Goal: Information Seeking & Learning: Learn about a topic

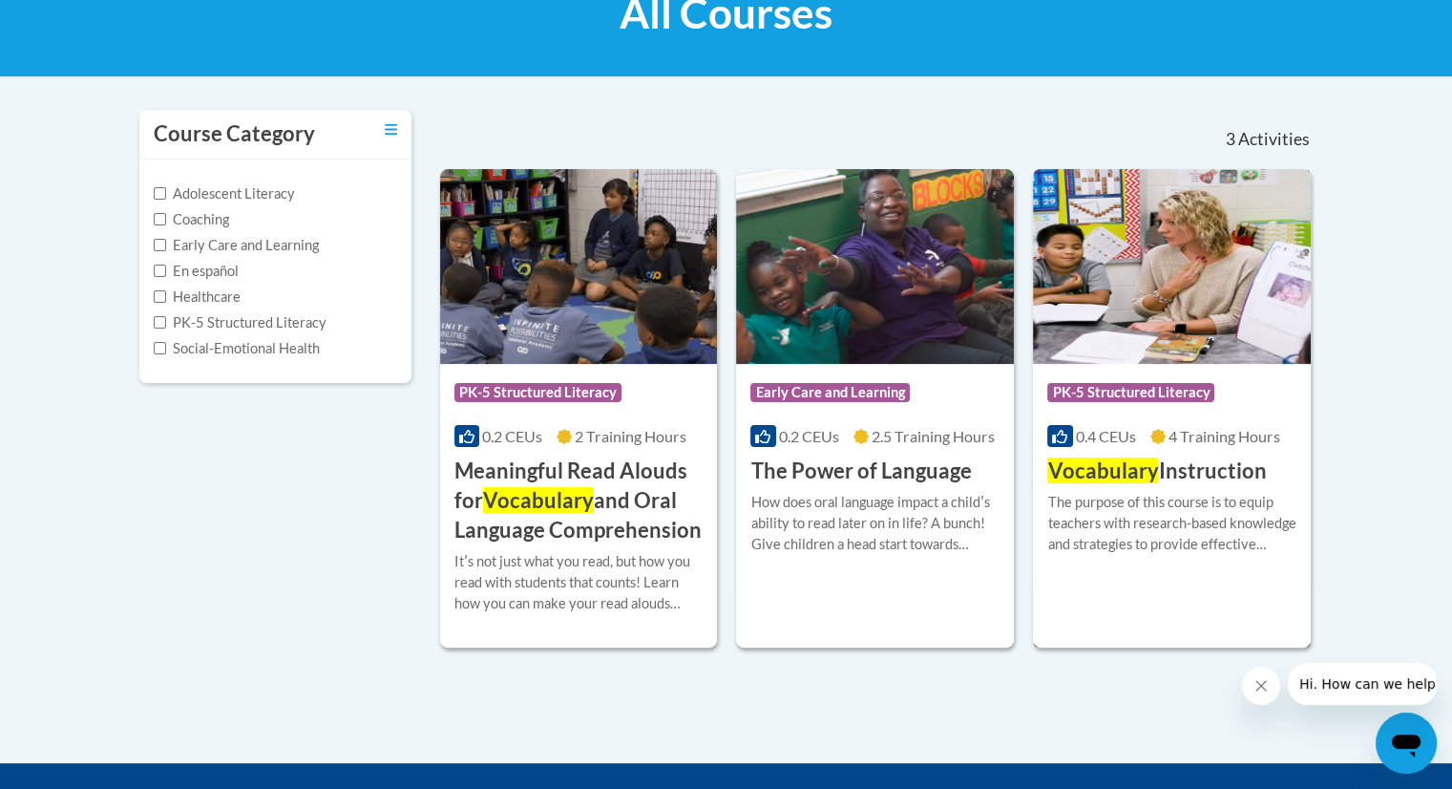
click at [1140, 388] on span "PK-5 Structured Literacy" at bounding box center [1130, 392] width 167 height 19
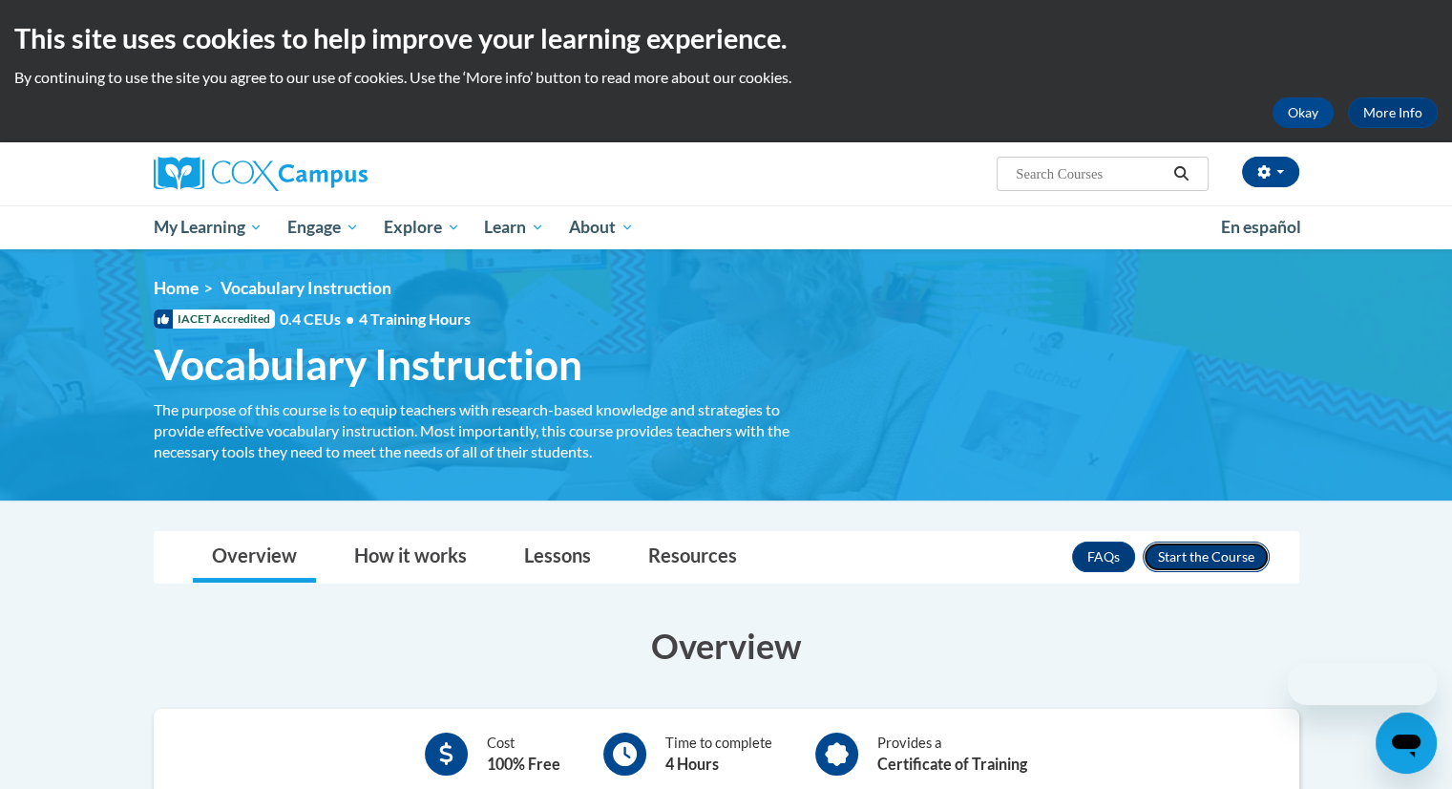
click at [1197, 551] on button "Enroll" at bounding box center [1206, 556] width 127 height 31
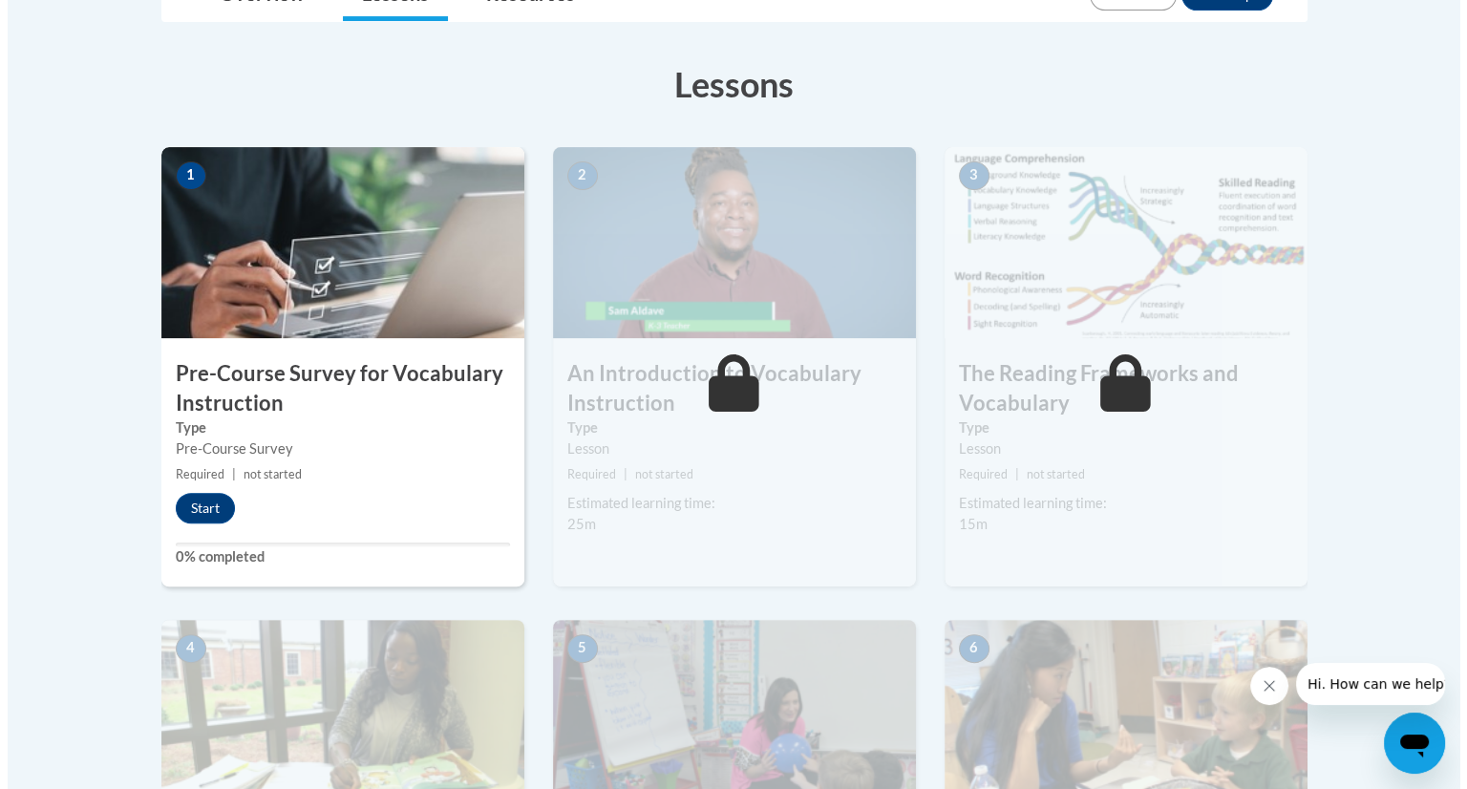
scroll to position [512, 0]
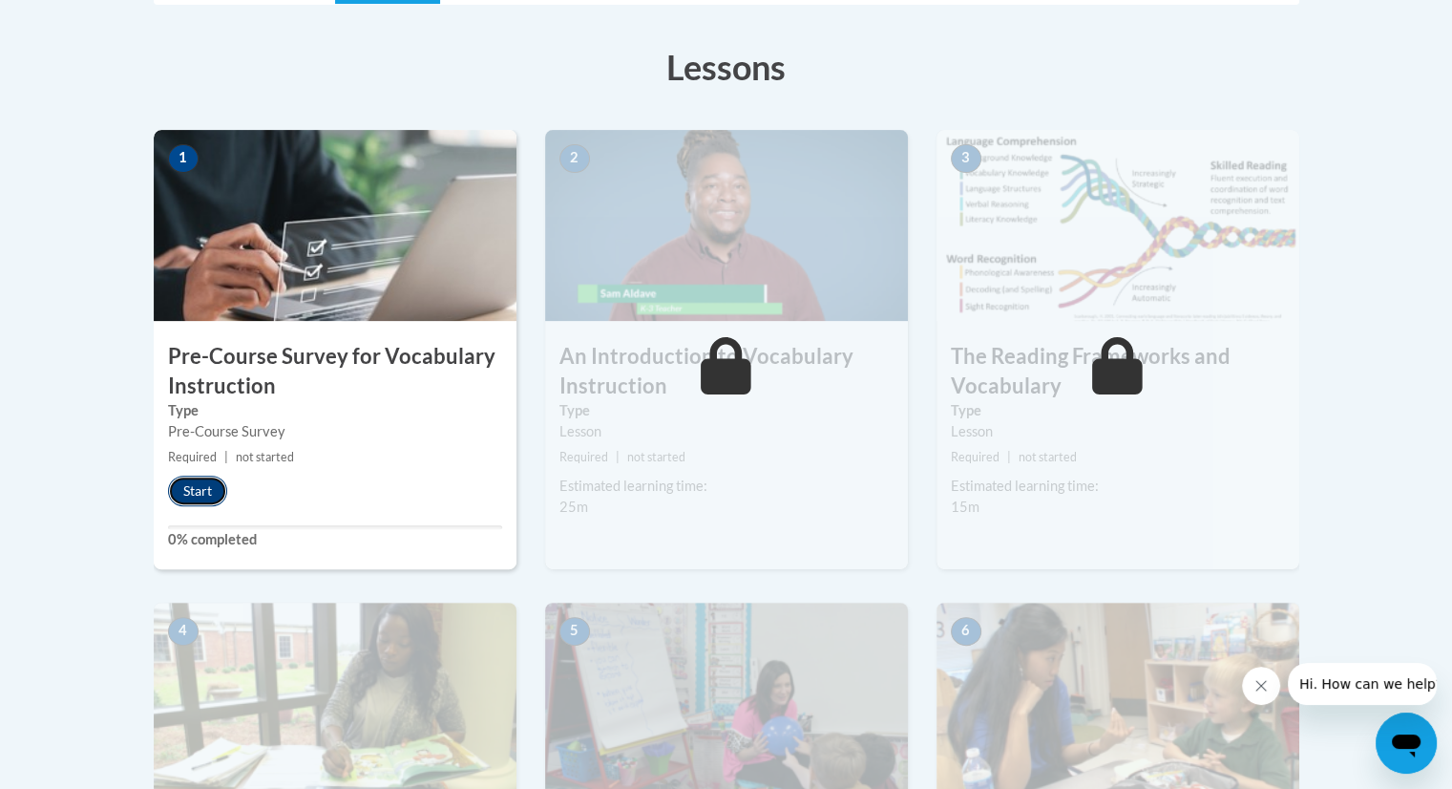
click at [185, 484] on button "Start" at bounding box center [197, 491] width 59 height 31
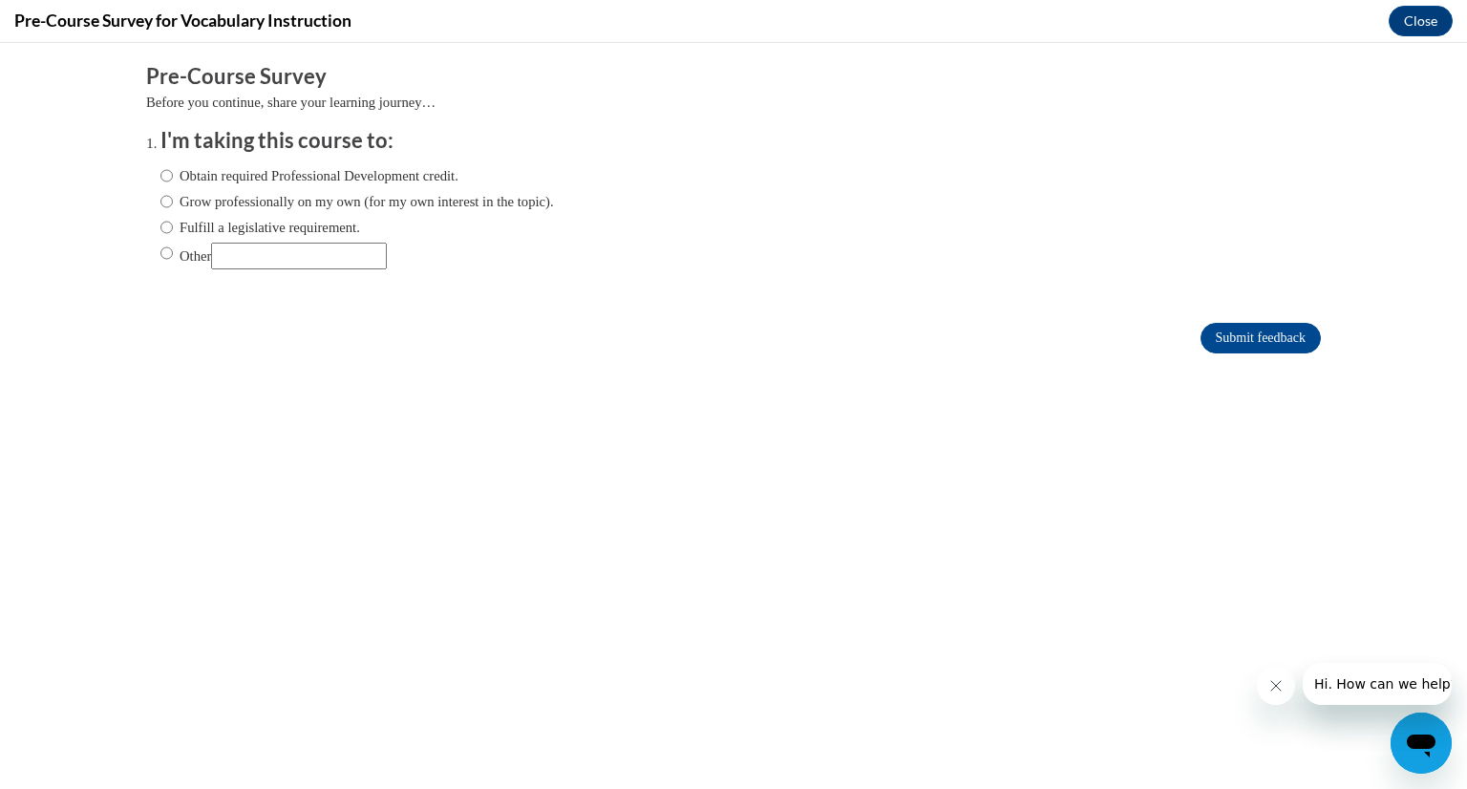
scroll to position [0, 0]
click at [160, 201] on input "Grow professionally on my own (for my own interest in the topic)." at bounding box center [166, 201] width 12 height 21
radio input "true"
drag, startPoint x: 1226, startPoint y: 333, endPoint x: 1115, endPoint y: 508, distance: 206.9
click at [1115, 508] on body "Comments Pre-Course Survey Before you continue, share your learning journey… I'…" at bounding box center [733, 416] width 1467 height 746
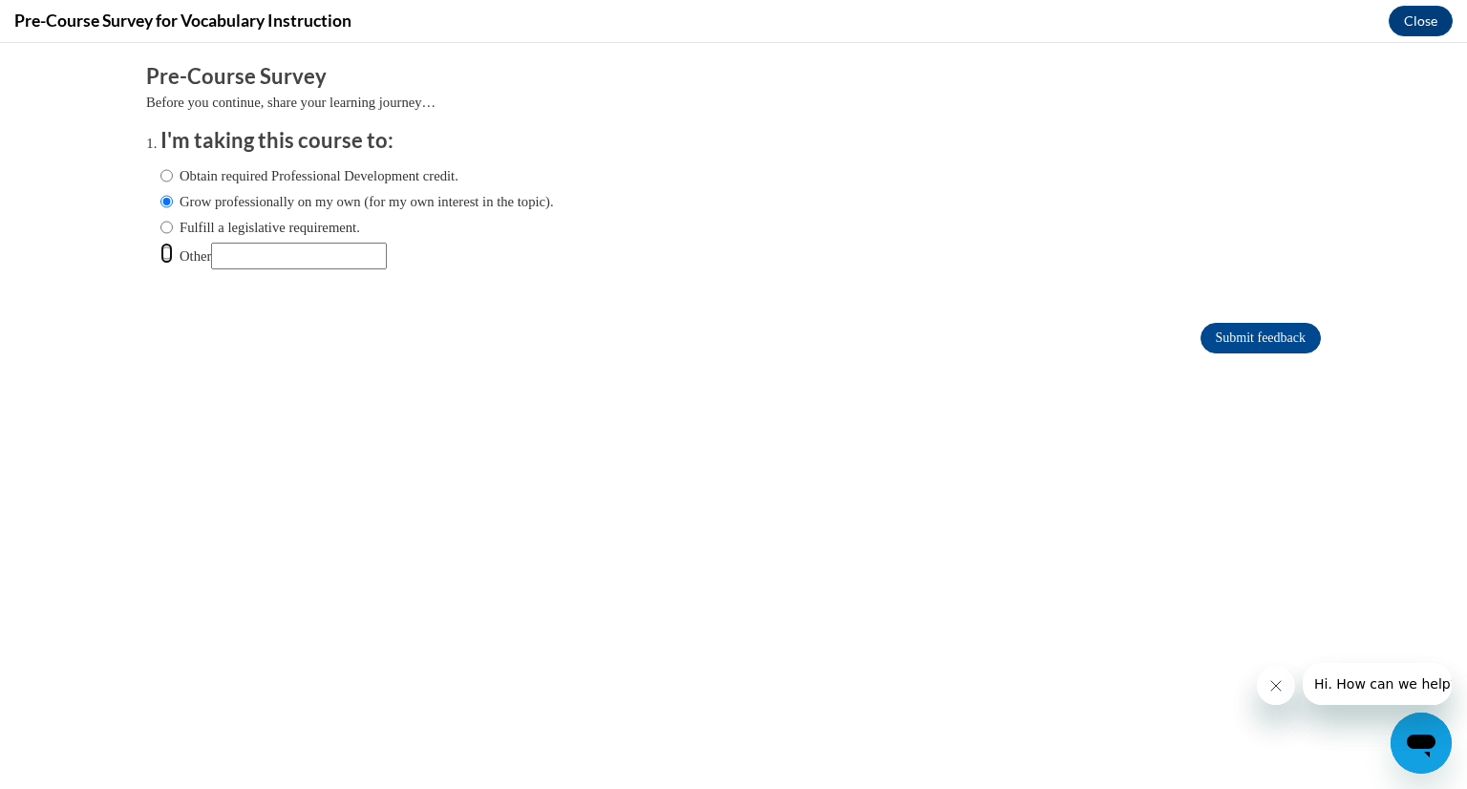
click at [160, 257] on input "Other" at bounding box center [166, 253] width 12 height 21
radio input "true"
click at [1227, 328] on input "Submit feedback" at bounding box center [1260, 338] width 120 height 31
click at [1413, 23] on button "Close" at bounding box center [1420, 21] width 64 height 31
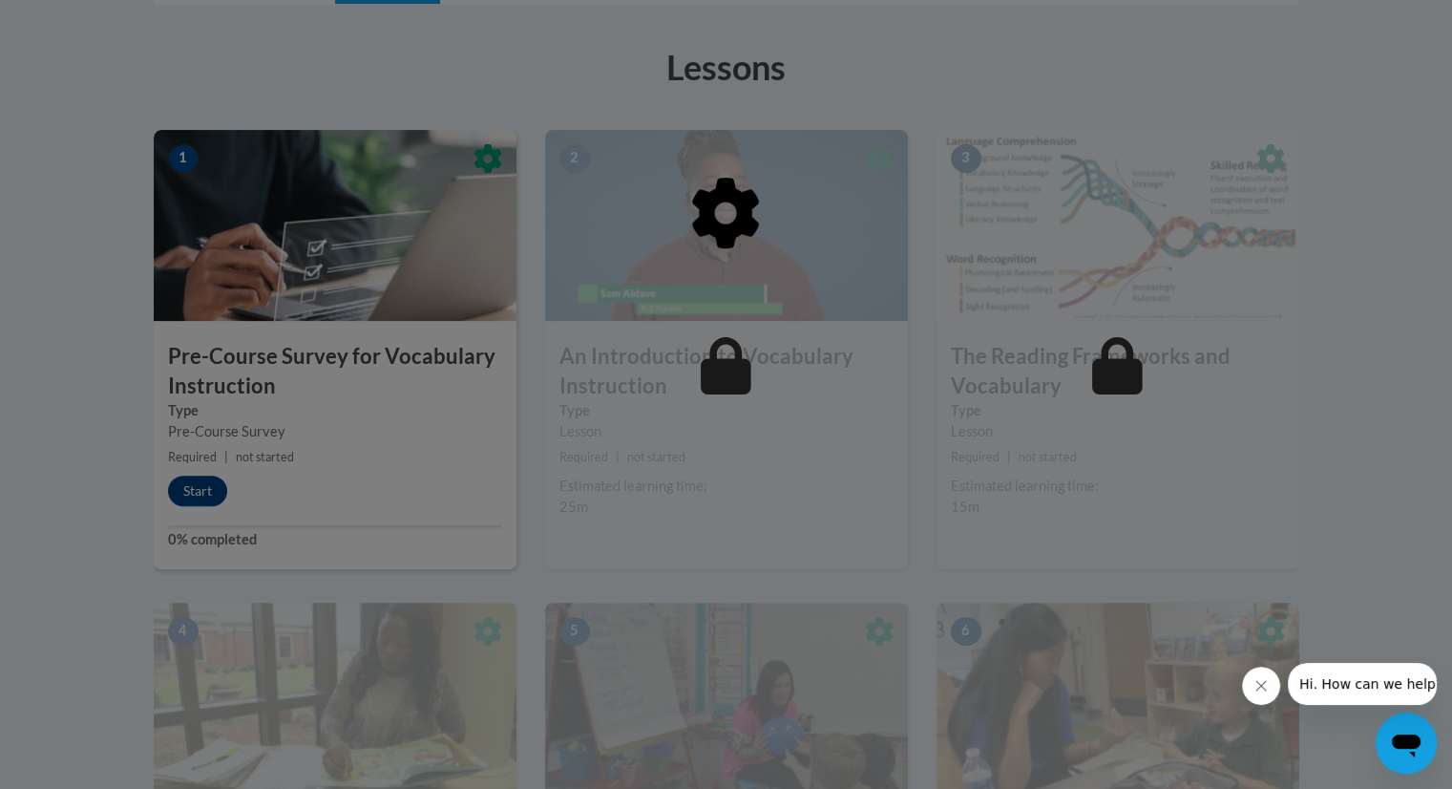
click at [194, 493] on div at bounding box center [726, 394] width 1452 height 789
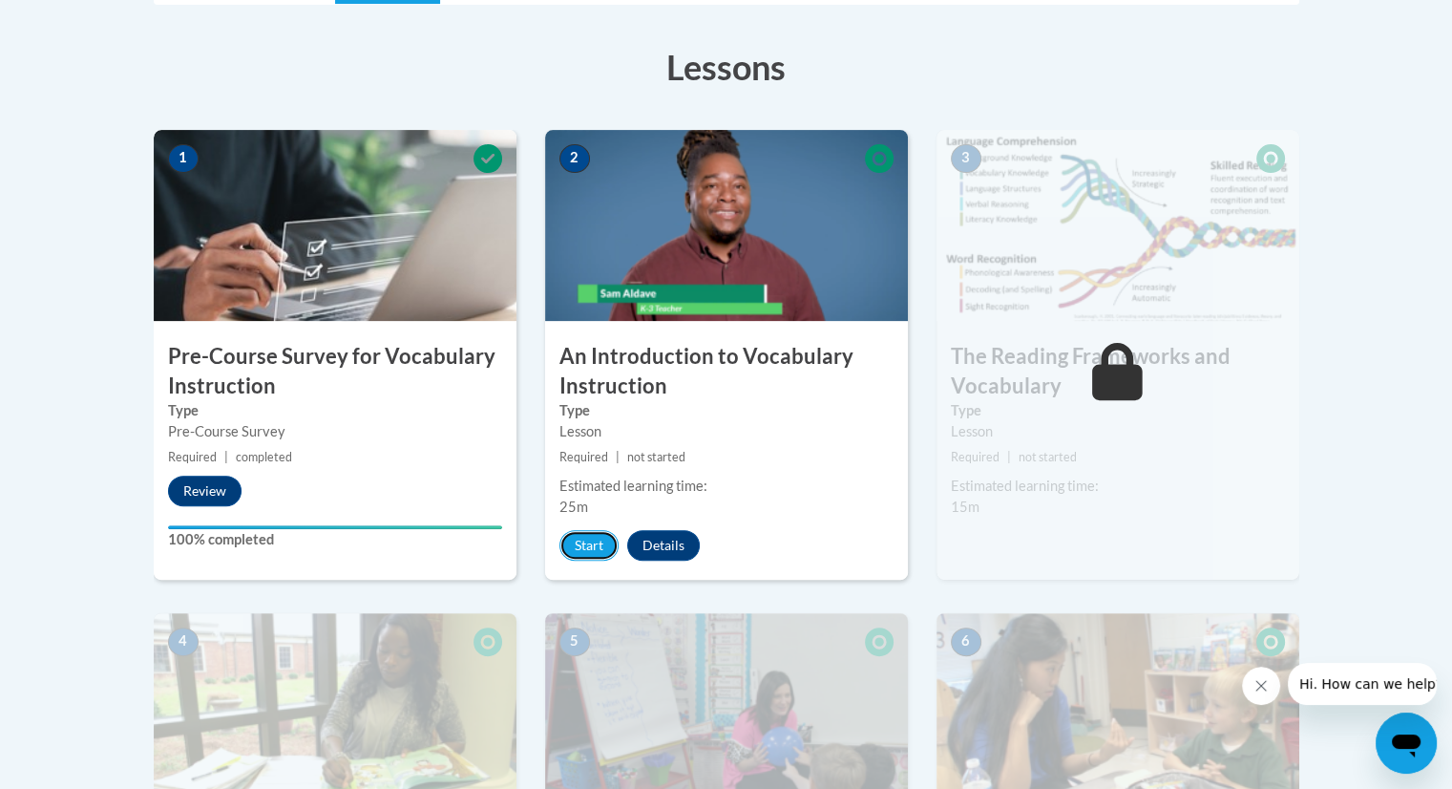
drag, startPoint x: 576, startPoint y: 538, endPoint x: 1466, endPoint y: 201, distance: 951.6
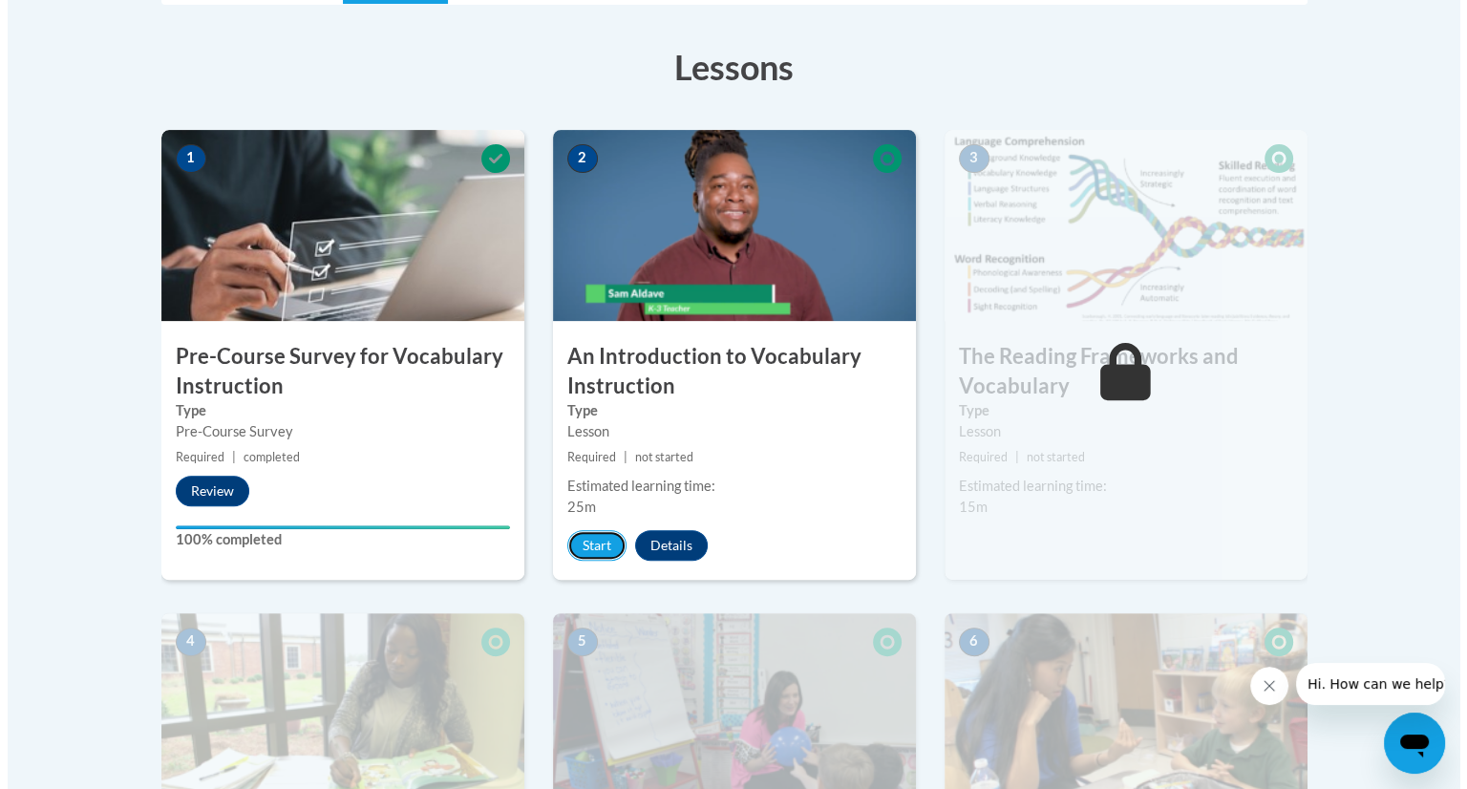
scroll to position [577, 0]
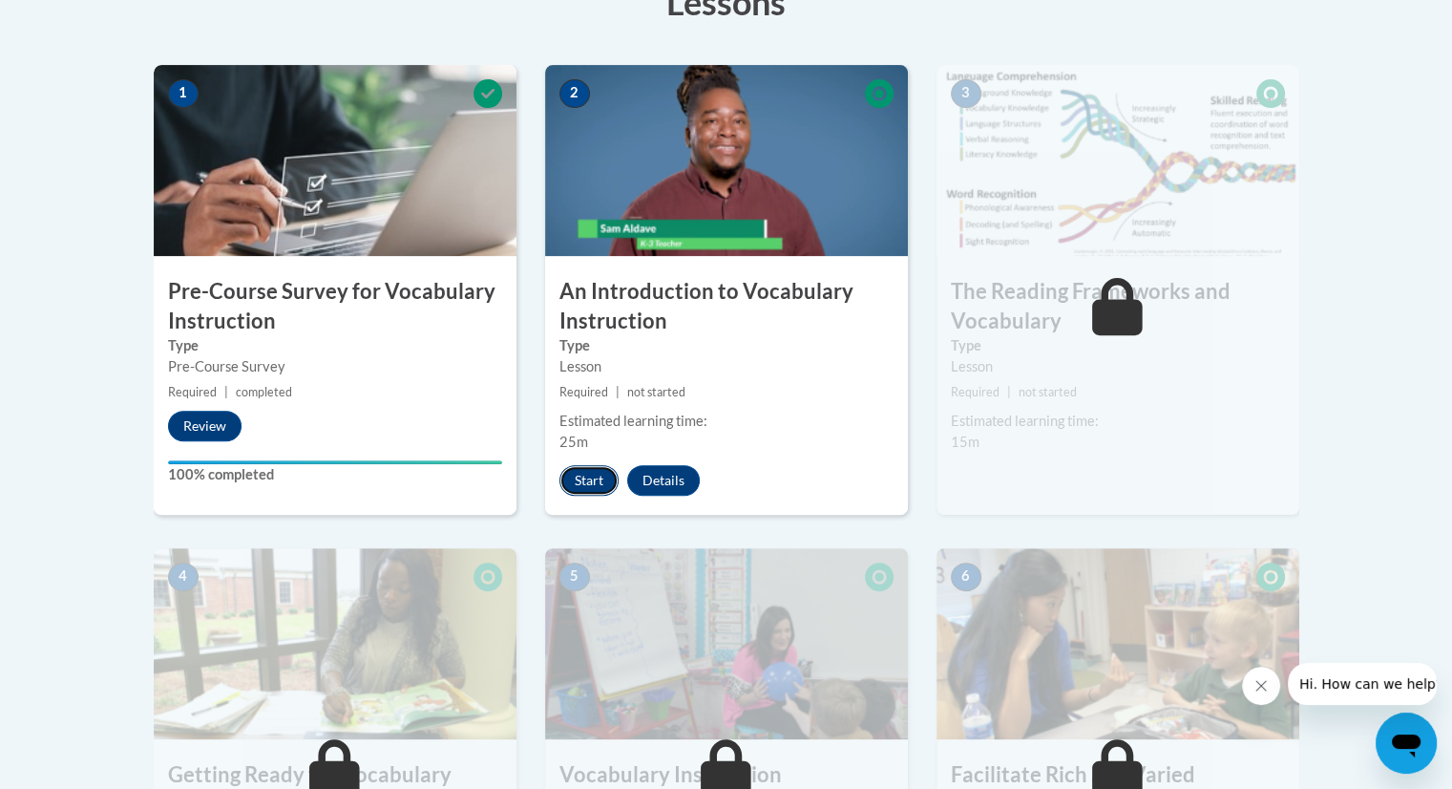
click at [603, 475] on button "Start" at bounding box center [589, 480] width 59 height 31
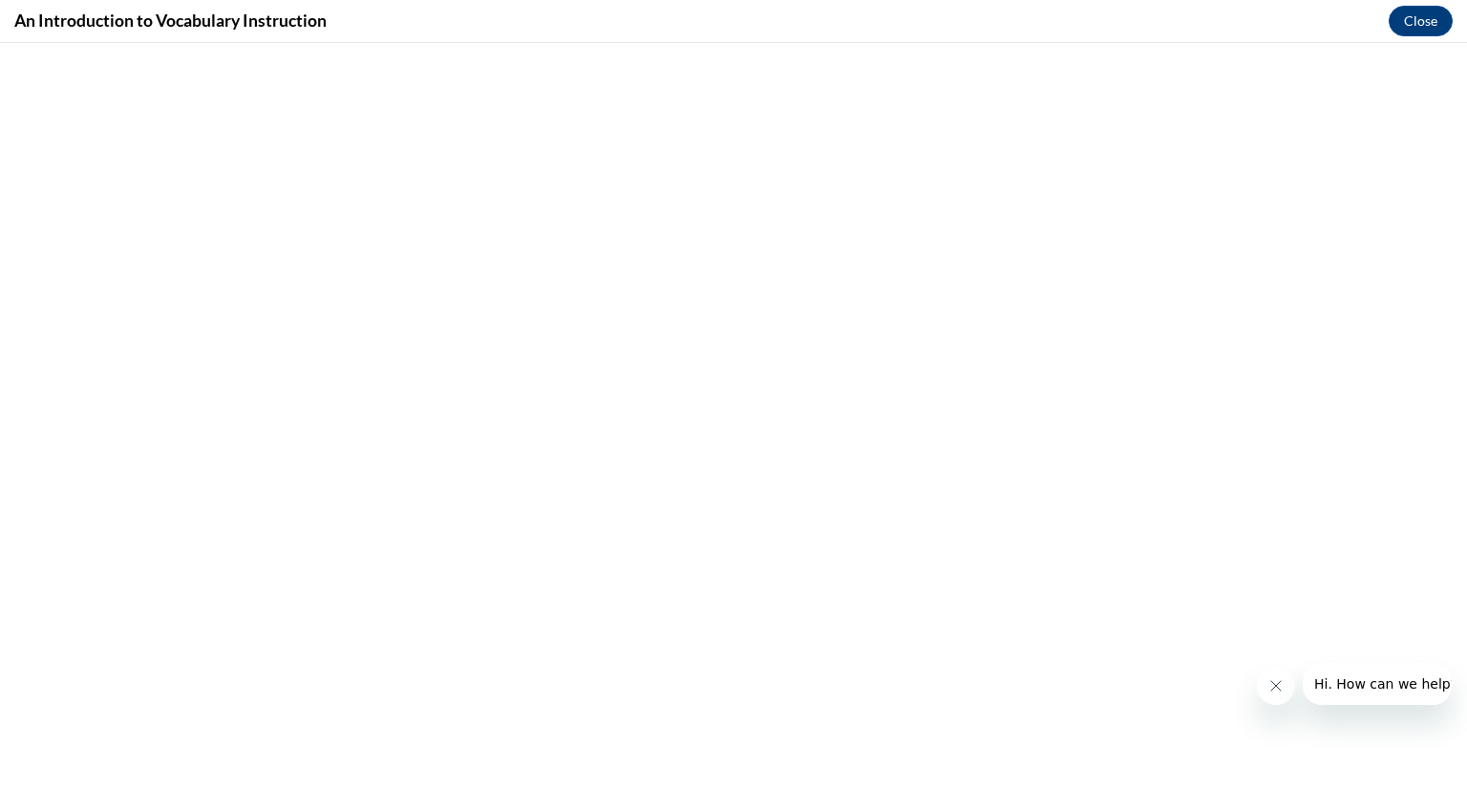
click at [1274, 683] on icon "Close message from company" at bounding box center [1274, 685] width 15 height 15
